Goal: Task Accomplishment & Management: Manage account settings

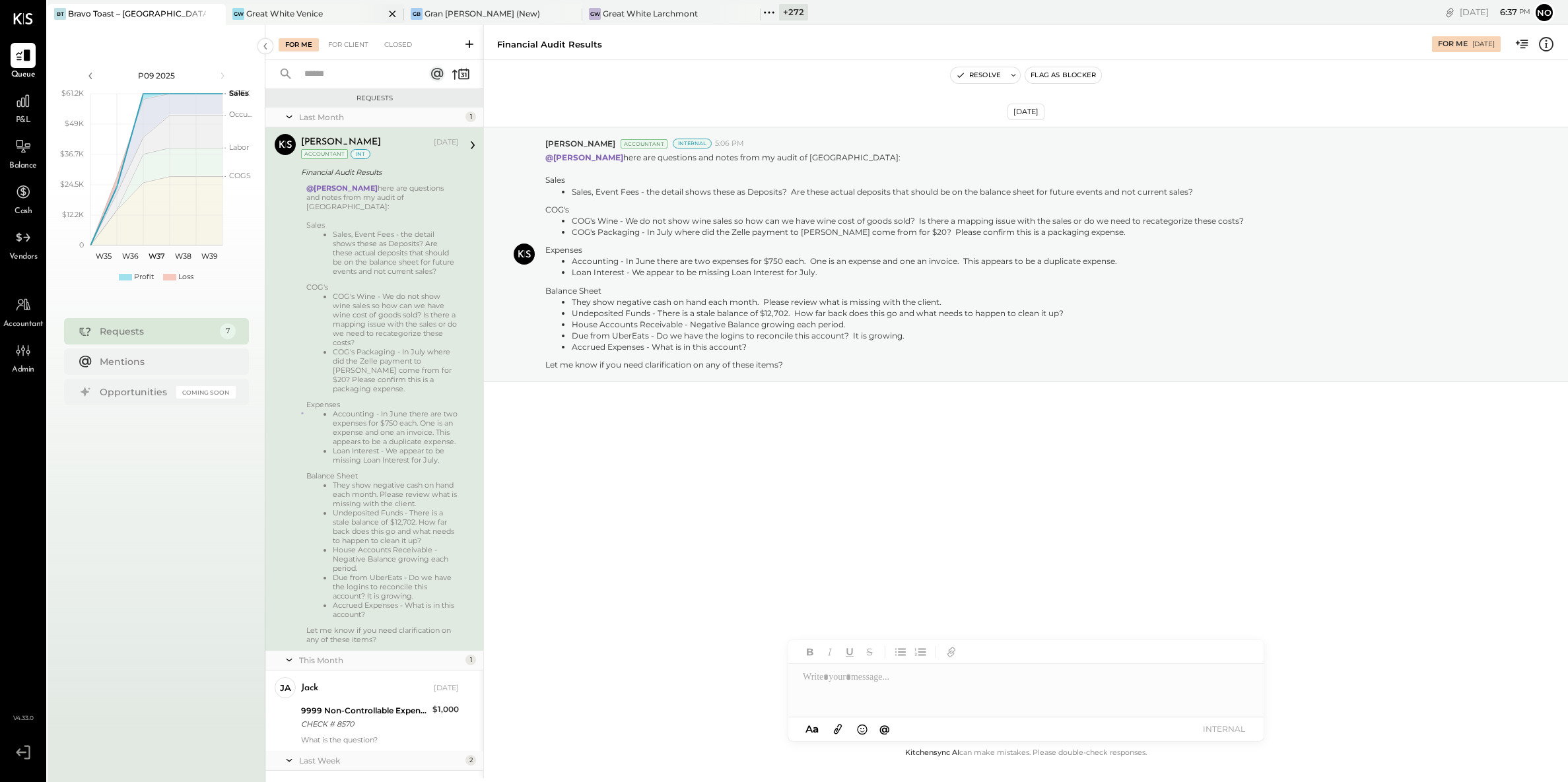
click at [310, 12] on div "Great White Venice" at bounding box center [285, 13] width 77 height 12
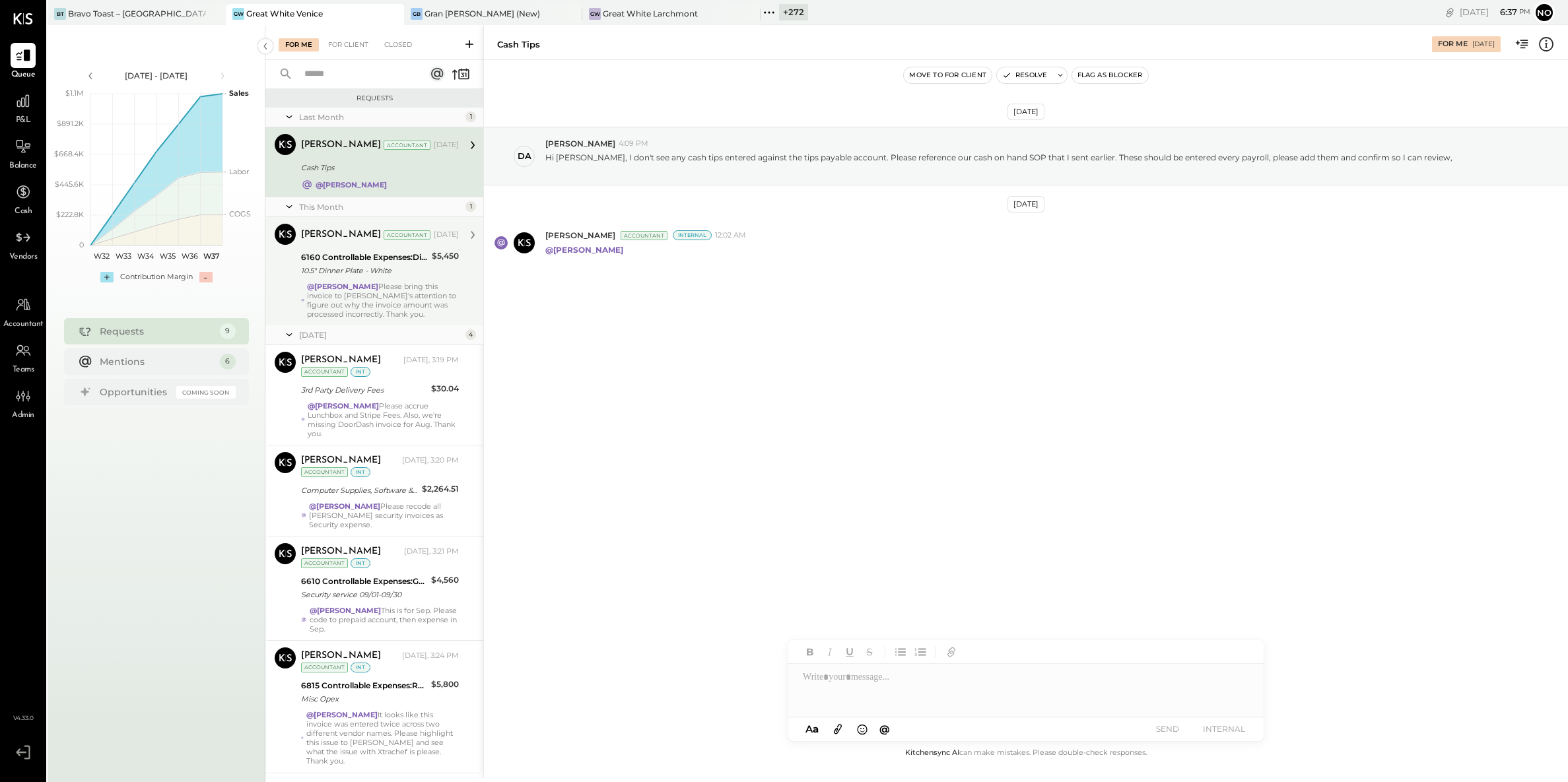
click at [359, 275] on div "10.5" Dinner Plate - White" at bounding box center [364, 270] width 127 height 13
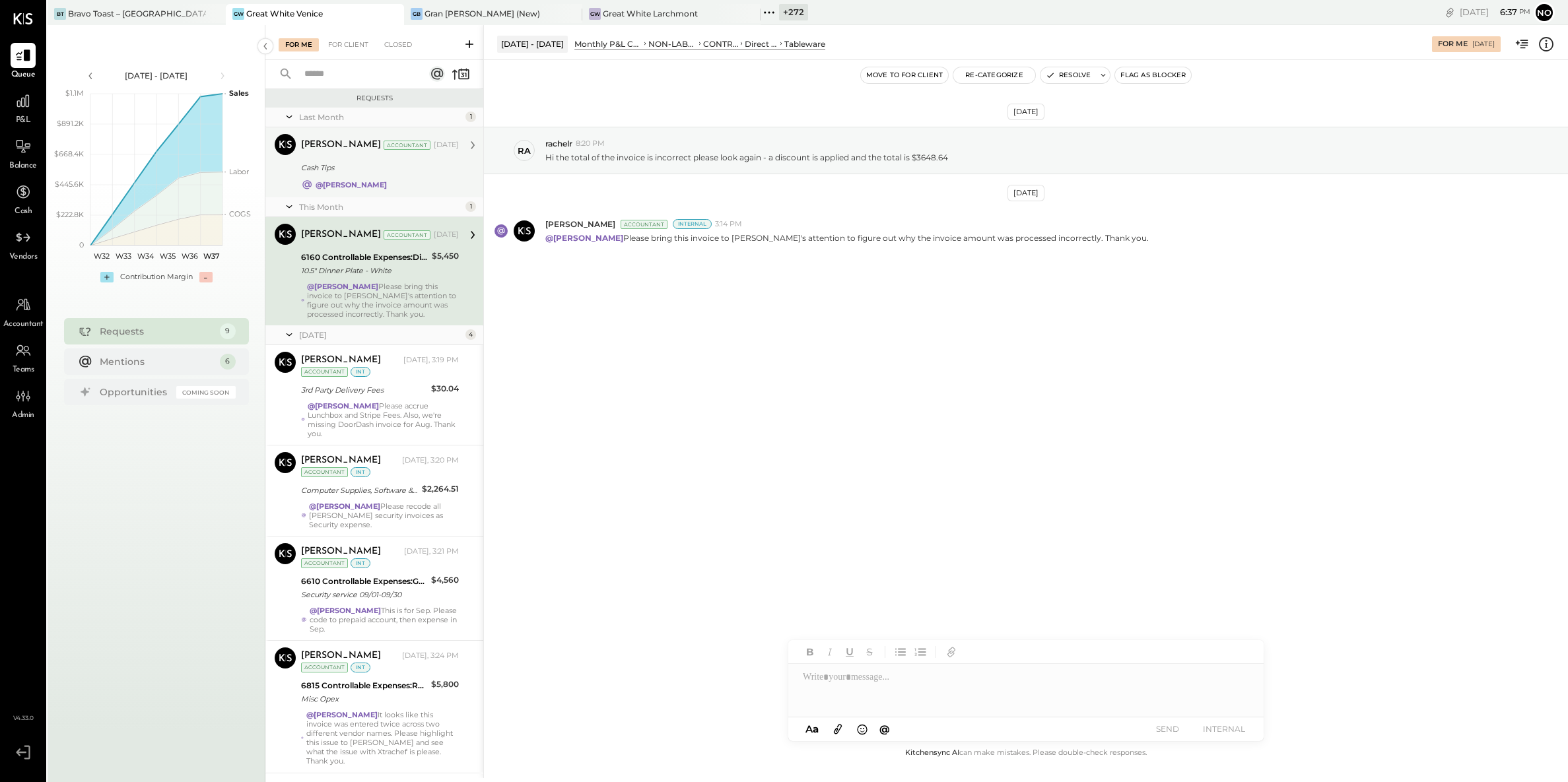
click at [364, 180] on strong "@[PERSON_NAME]" at bounding box center [351, 185] width 71 height 9
